Goal: Transaction & Acquisition: Purchase product/service

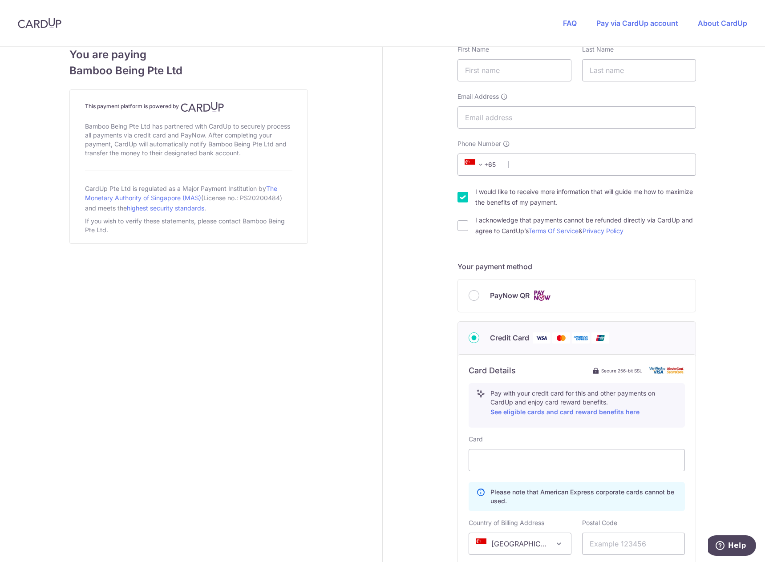
scroll to position [267, 0]
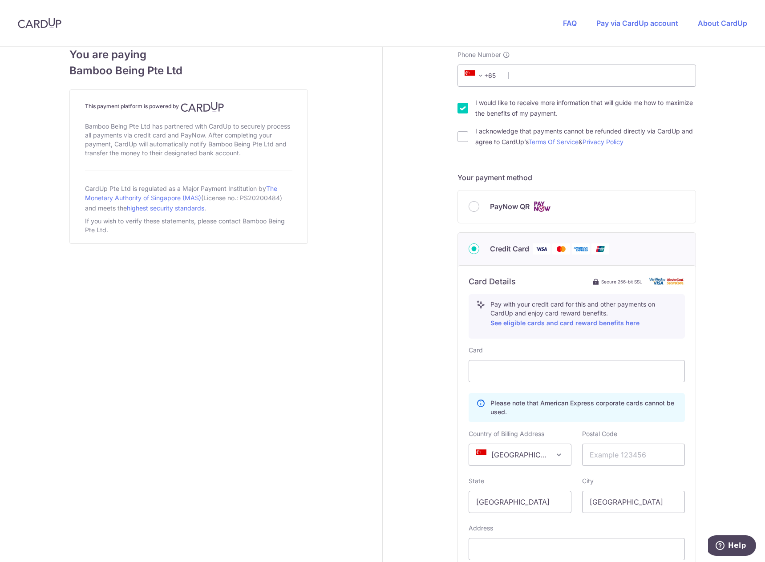
click at [561, 215] on div "PayNow QR" at bounding box center [577, 207] width 238 height 33
click at [492, 199] on div "PayNow QR" at bounding box center [577, 207] width 238 height 33
click at [491, 203] on span "PayNow QR" at bounding box center [510, 206] width 40 height 11
click at [480, 203] on input "PayNow QR" at bounding box center [474, 206] width 11 height 11
radio input "true"
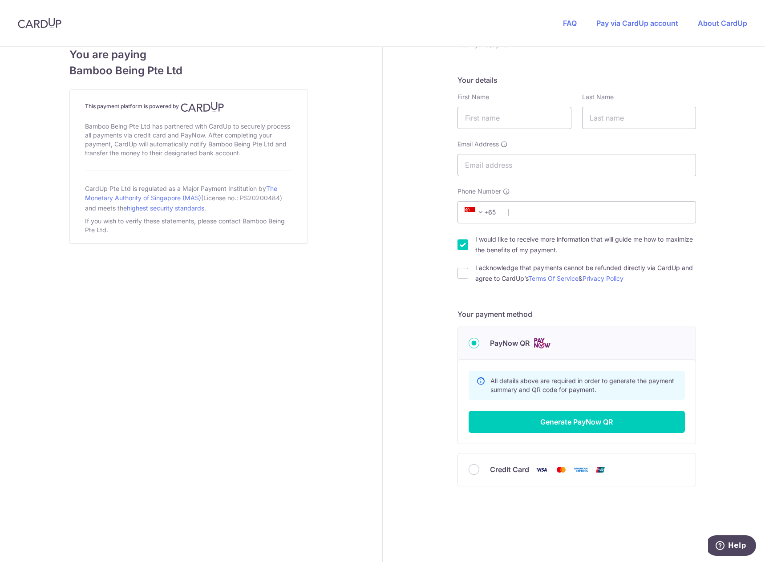
scroll to position [130, 0]
click at [472, 472] on input "Credit Card" at bounding box center [474, 469] width 11 height 11
radio input "true"
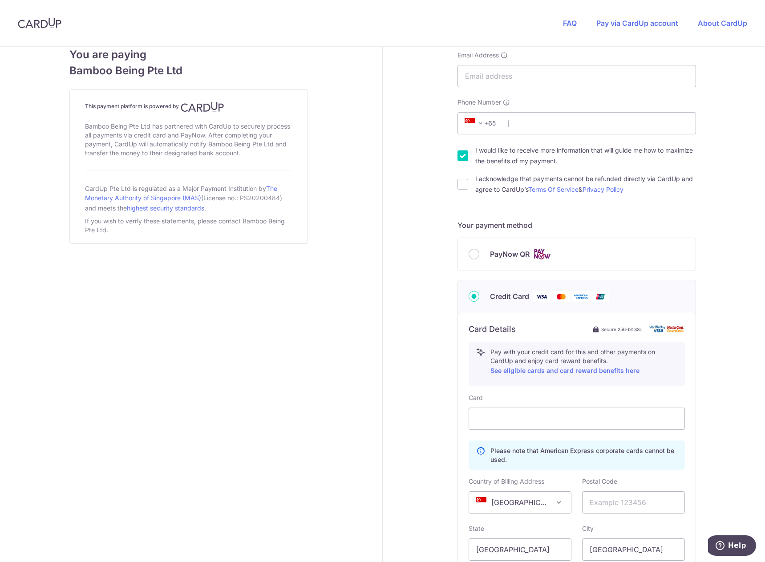
scroll to position [309, 0]
